Goal: Task Accomplishment & Management: Complete application form

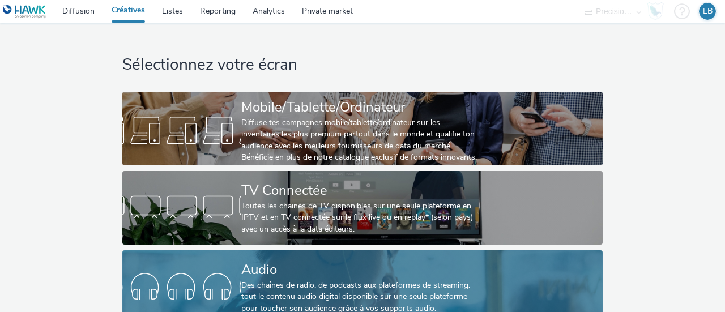
click at [329, 258] on div "Audio Des chaînes de radio, de podcasts aux plateformes de streaming: tout le c…" at bounding box center [360, 287] width 238 height 74
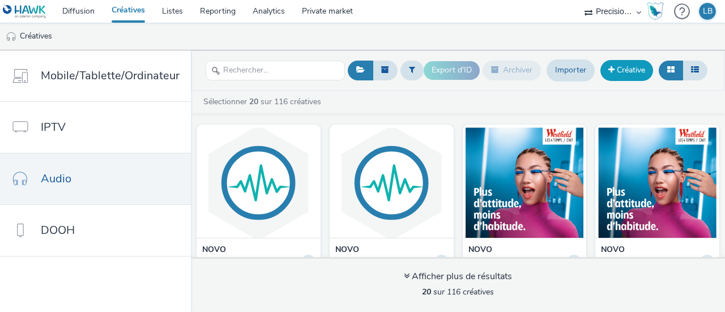
click at [631, 73] on link "Créative" at bounding box center [626, 70] width 53 height 20
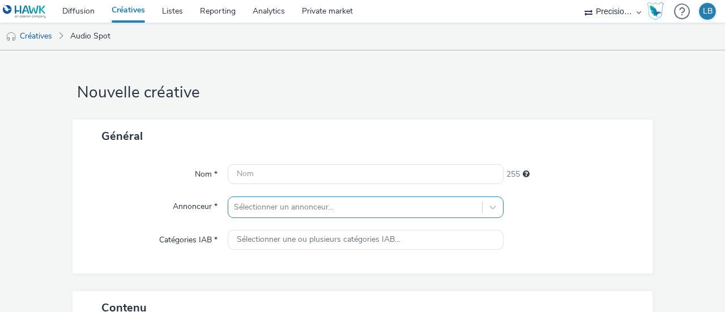
click at [306, 209] on div "Sélectionner un annonceur..." at bounding box center [366, 207] width 276 height 22
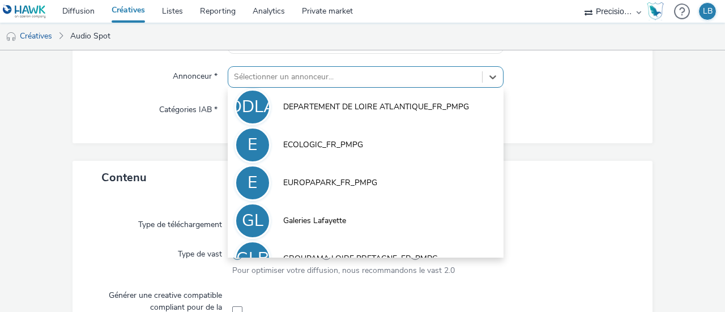
scroll to position [593, 0]
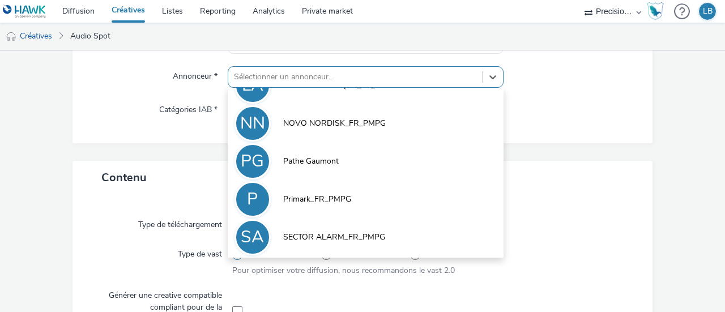
click at [475, 83] on div "Sélectionner un annonceur..." at bounding box center [355, 77] width 254 height 18
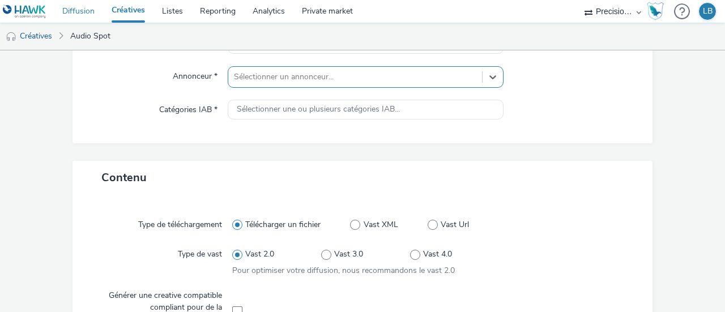
click at [78, 10] on link "Diffusion" at bounding box center [78, 11] width 49 height 23
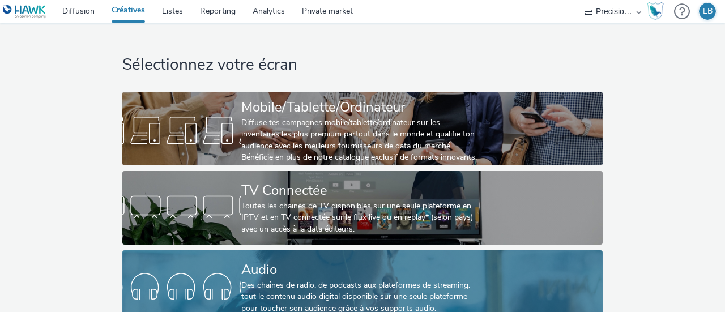
click at [272, 286] on div "Des chaînes de radio, de podcasts aux plateformes de streaming: tout le contenu…" at bounding box center [360, 297] width 238 height 35
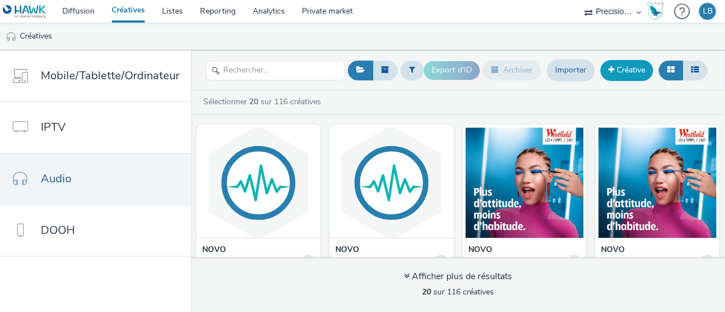
click at [630, 65] on link "Créative" at bounding box center [626, 70] width 53 height 20
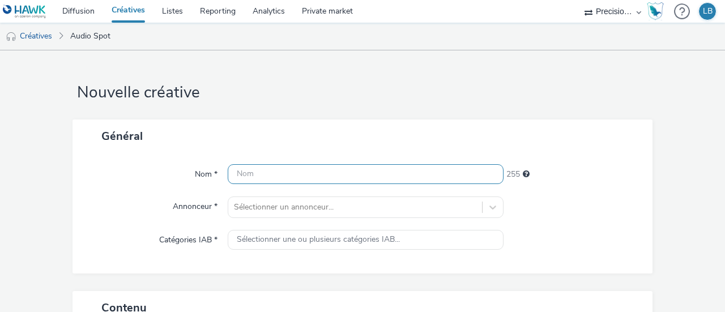
click at [275, 170] on input "text" at bounding box center [366, 174] width 276 height 20
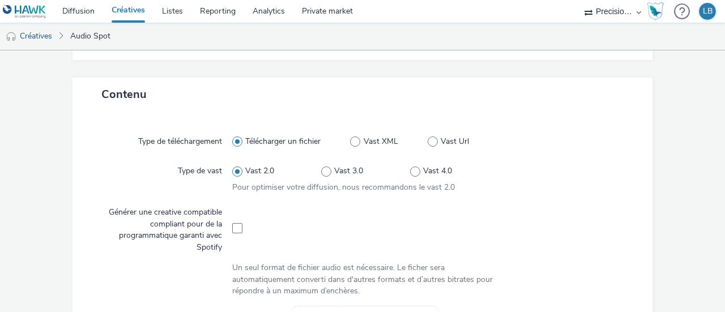
scroll to position [251, 0]
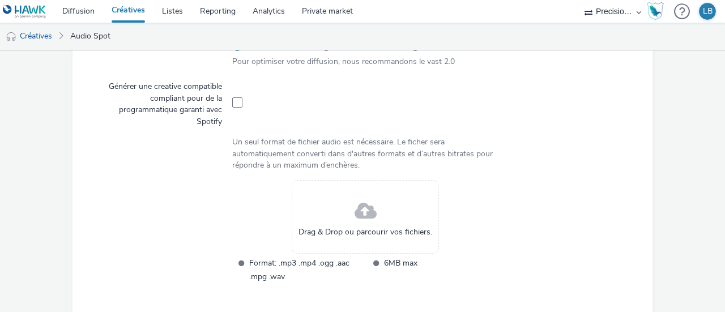
click at [361, 208] on span at bounding box center [365, 211] width 22 height 30
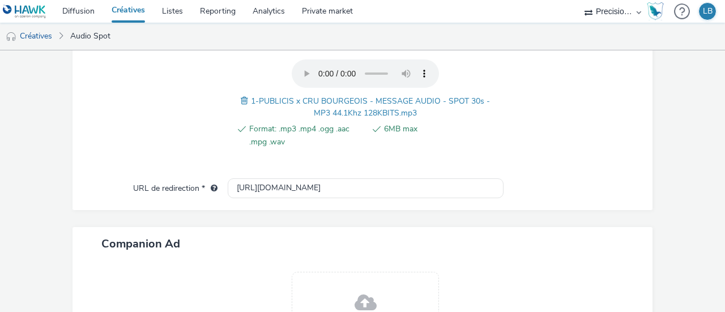
scroll to position [428, 0]
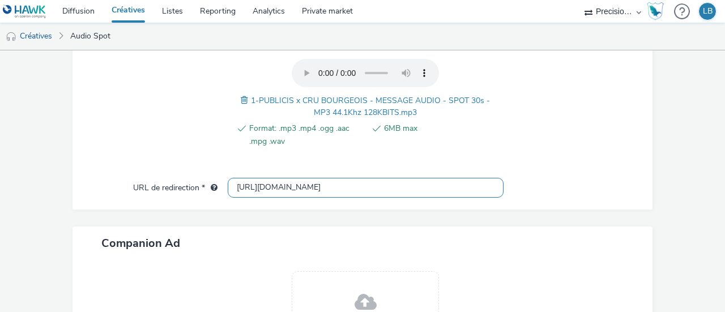
click at [278, 185] on input "[URL][DOMAIN_NAME]" at bounding box center [366, 188] width 276 height 20
paste input "[DOMAIN_NAME][URL]"
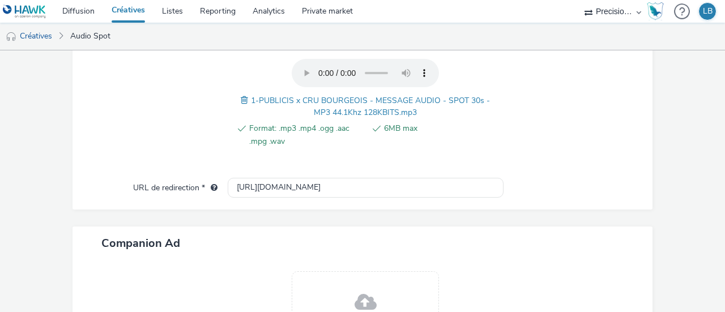
click at [518, 178] on div at bounding box center [572, 188] width 138 height 20
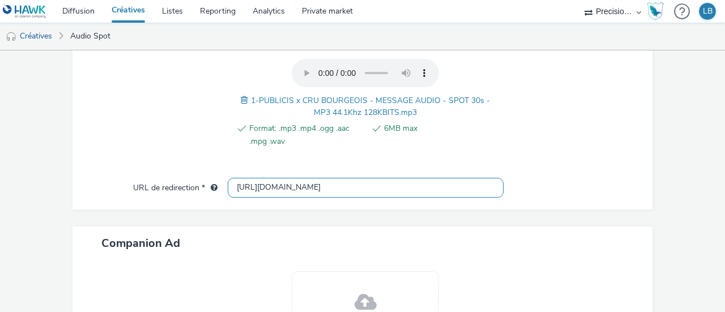
click at [415, 181] on input "[URL][DOMAIN_NAME]" at bounding box center [366, 188] width 276 height 20
click at [255, 184] on input "[URL][DOMAIN_NAME]" at bounding box center [366, 188] width 276 height 20
drag, startPoint x: 260, startPoint y: 186, endPoint x: 218, endPoint y: 180, distance: 41.7
click at [218, 180] on div "URL de redirection * [URL][DOMAIN_NAME]" at bounding box center [362, 188] width 557 height 20
type input "[DOMAIN_NAME]"
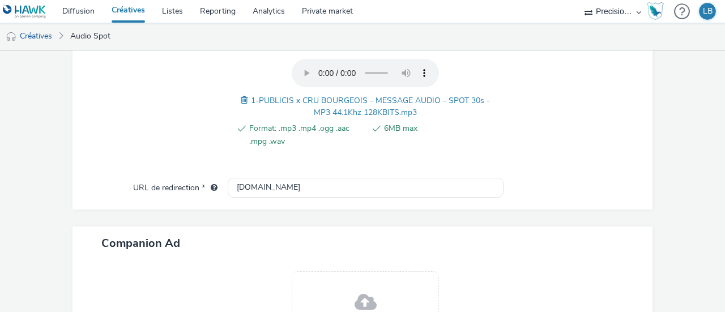
click at [658, 138] on form "Nouvelle créative Général Nom * Ce champ est obligatoire 255 Annonceur * Sélect…" at bounding box center [362, 40] width 725 height 837
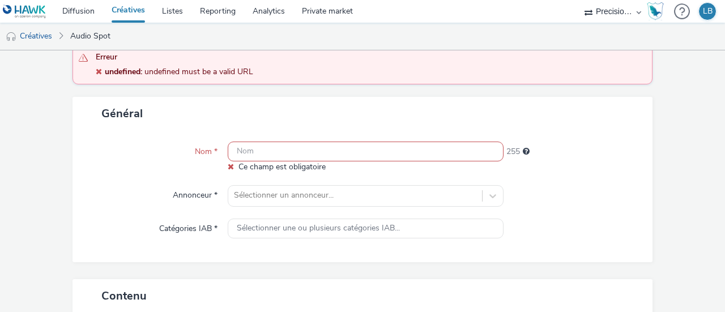
scroll to position [75, 0]
click at [301, 152] on input "text" at bounding box center [366, 151] width 276 height 20
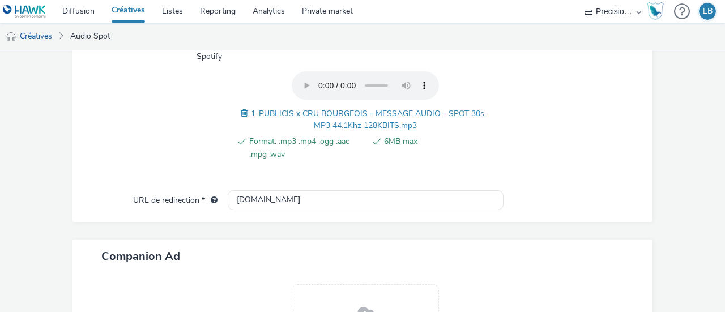
scroll to position [0, 0]
drag, startPoint x: 360, startPoint y: 124, endPoint x: 394, endPoint y: 125, distance: 34.0
click at [394, 125] on span "1-PUBLICIS x CRU BOURGEOIS - MESSAGE AUDIO - SPOT 30s - MP3 44.1Khz 128KBITS.mp3" at bounding box center [370, 119] width 239 height 23
copy span "128KBITS"
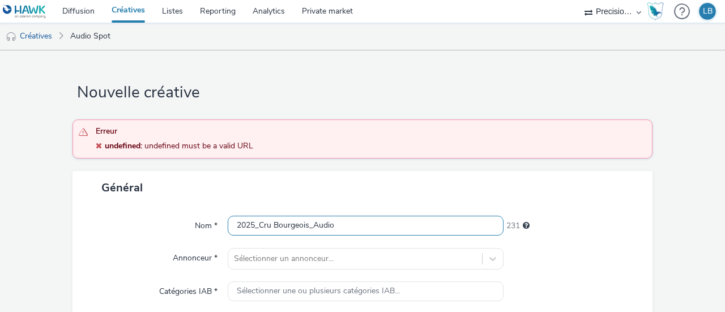
click at [345, 228] on input "2025_Cru Bourgeois_Audio" at bounding box center [366, 226] width 276 height 20
paste input "128KBITS"
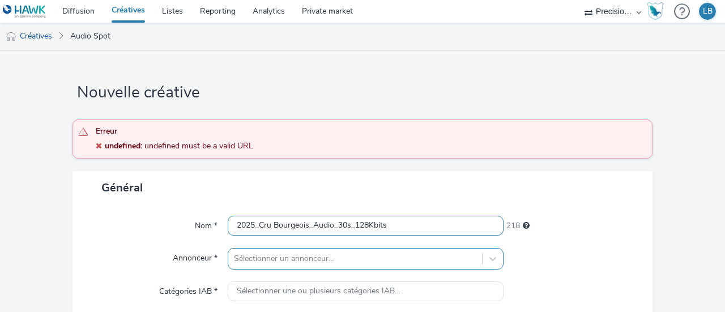
type input "2025_Cru Bourgeois_Audio_30s_128Kbits"
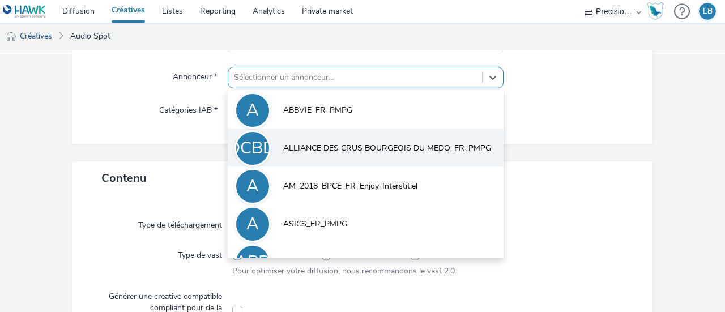
click at [311, 153] on span "ALLIANCE DES CRUS BOURGEOIS DU MEDO_FR_PMPG" at bounding box center [387, 148] width 208 height 11
type input "[URL][DOMAIN_NAME]"
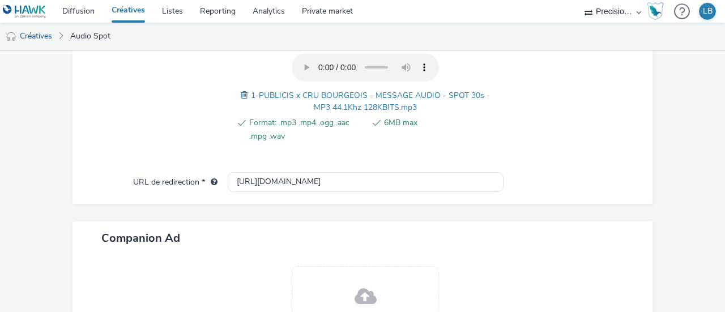
scroll to position [621, 0]
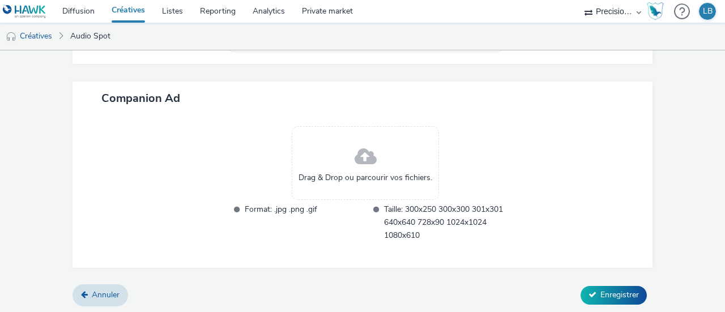
click at [354, 158] on span at bounding box center [365, 157] width 22 height 30
click at [600, 289] on span "Enregistrer" at bounding box center [619, 294] width 38 height 11
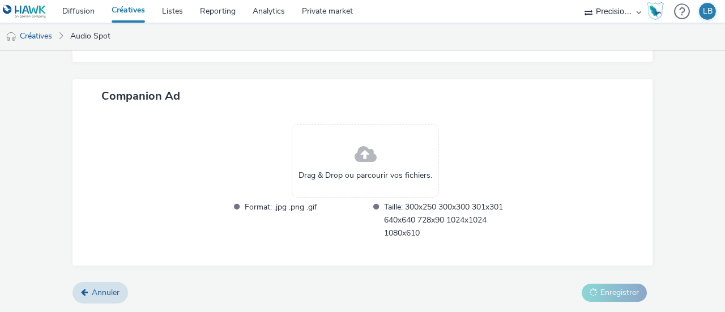
scroll to position [569, 0]
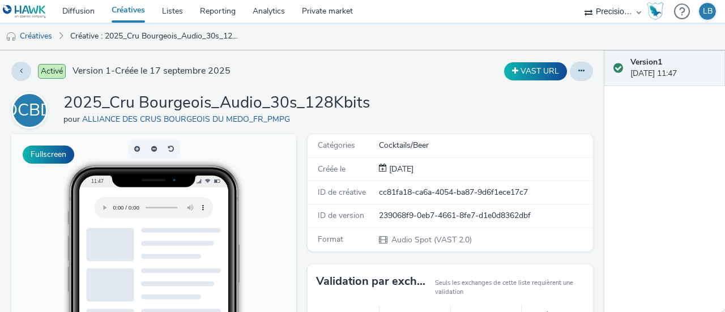
click at [125, 11] on link "Créatives" at bounding box center [128, 11] width 50 height 23
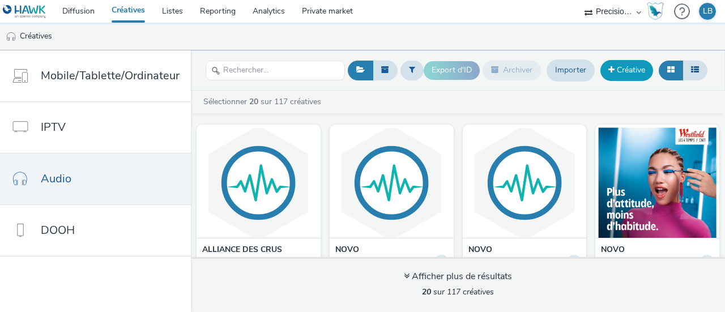
click at [619, 74] on link "Créative" at bounding box center [626, 70] width 53 height 20
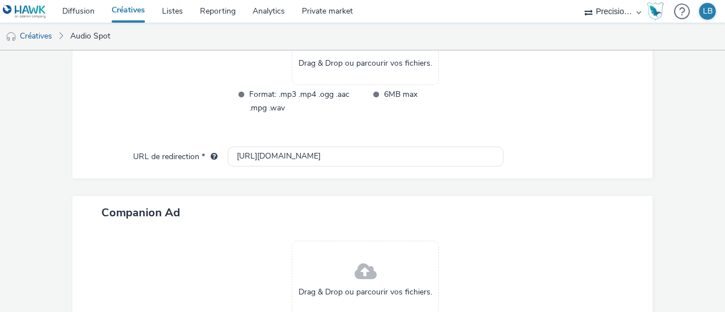
scroll to position [445, 0]
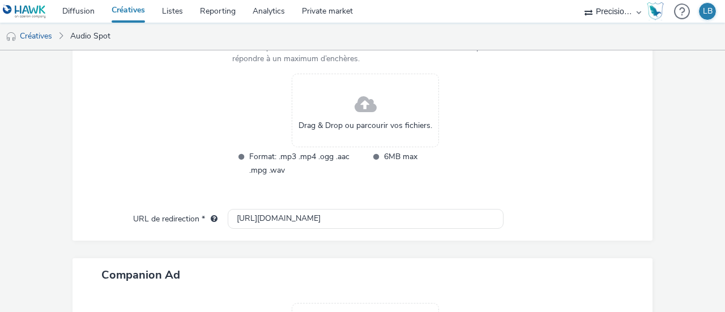
click at [366, 114] on span at bounding box center [365, 105] width 22 height 30
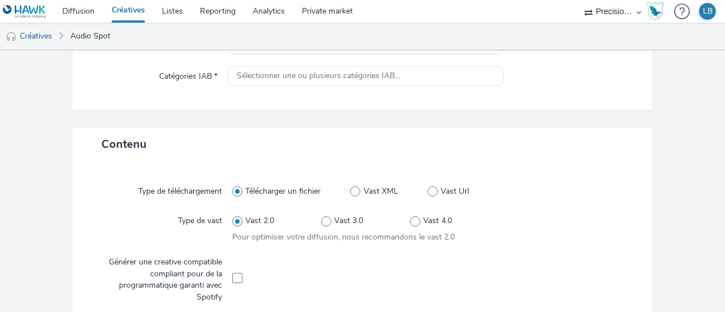
scroll to position [0, 0]
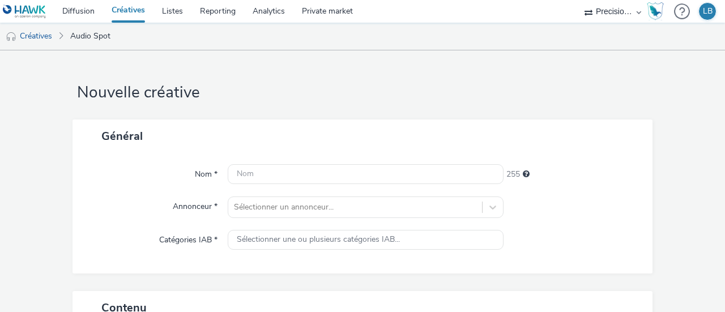
click at [348, 184] on div at bounding box center [366, 174] width 276 height 20
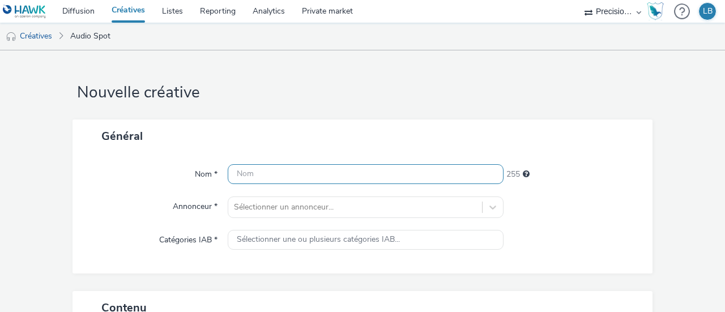
click at [341, 179] on input "text" at bounding box center [366, 174] width 276 height 20
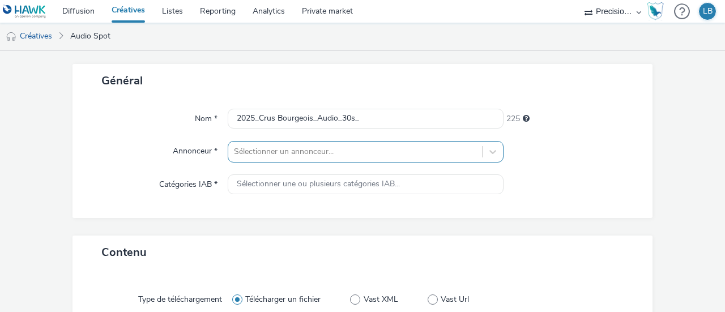
click at [298, 151] on div "Sélectionner un annonceur..." at bounding box center [366, 152] width 276 height 22
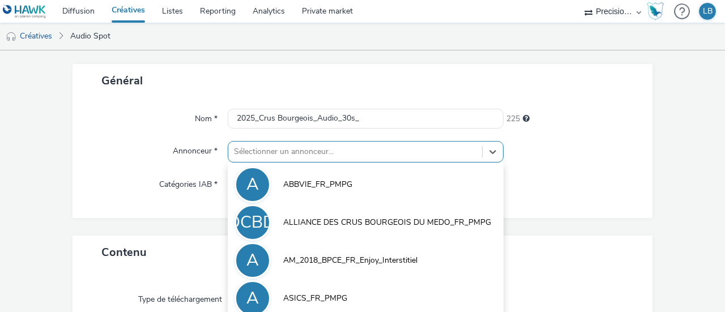
scroll to position [130, 0]
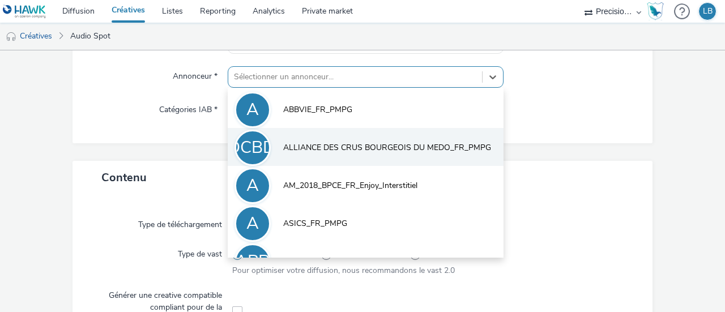
click at [299, 139] on li "ADCBDM ALLIANCE DES CRUS BOURGEOIS DU MEDO_FR_PMPG" at bounding box center [366, 147] width 276 height 38
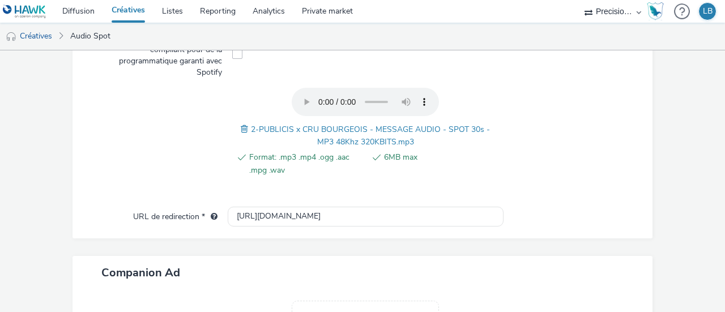
scroll to position [393, 0]
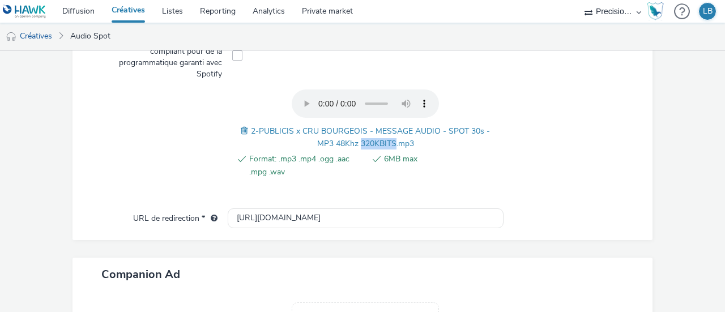
drag, startPoint x: 357, startPoint y: 142, endPoint x: 390, endPoint y: 142, distance: 33.4
click at [390, 142] on span "2-PUBLICIS x CRU BOURGEOIS - MESSAGE AUDIO - SPOT 30s - MP3 48Khz 320KBITS.mp3" at bounding box center [370, 137] width 239 height 23
copy span "320KBITS"
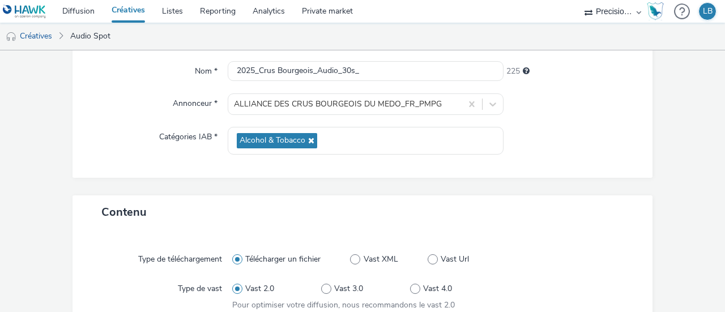
scroll to position [0, 0]
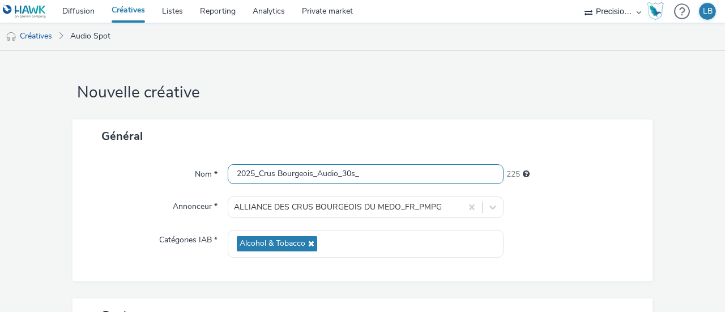
click at [385, 171] on input "2025_Crus Bourgeois_Audio_30s_" at bounding box center [366, 174] width 276 height 20
paste input "320KBITS"
click at [363, 174] on input "2025_Crus Bourgeois_Audio_30s_-320KBITS" at bounding box center [366, 174] width 276 height 20
type input "2025_Crus Bourgeois_Audio_30s_320KBITS"
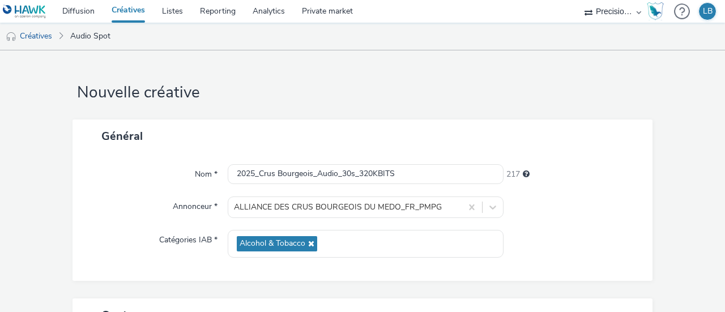
click at [616, 230] on div at bounding box center [572, 244] width 138 height 28
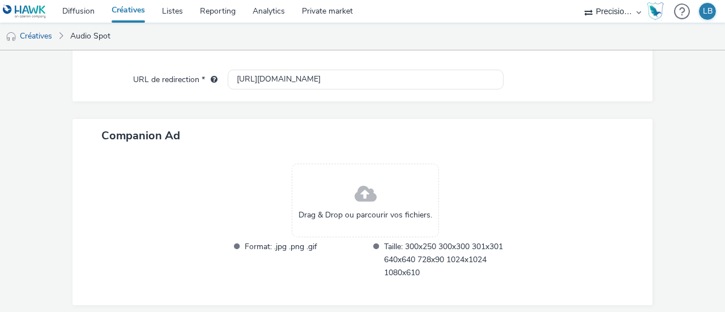
scroll to position [569, 0]
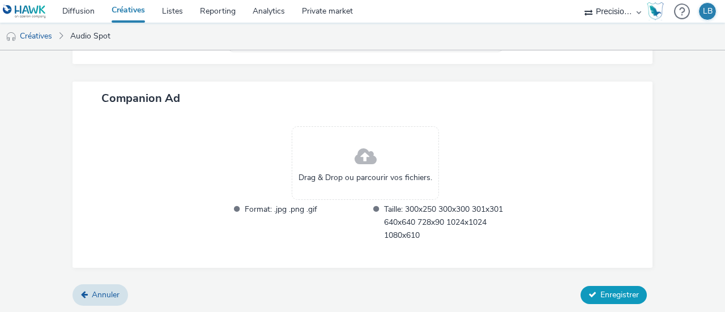
click at [603, 289] on span "Enregistrer" at bounding box center [619, 294] width 38 height 11
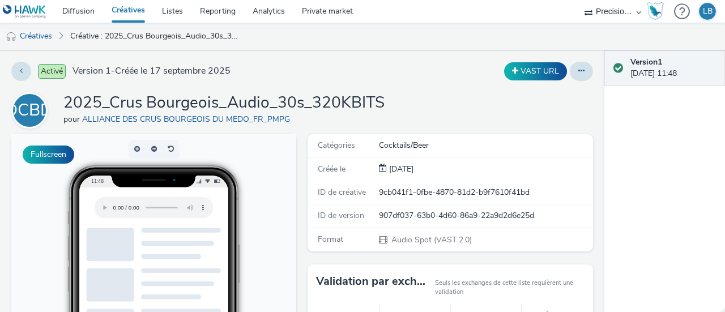
click at [122, 10] on link "Créatives" at bounding box center [128, 11] width 50 height 23
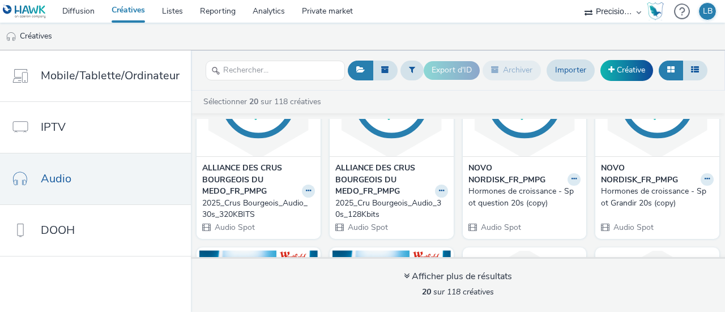
scroll to position [82, 0]
